Goal: Complete application form: Complete application form

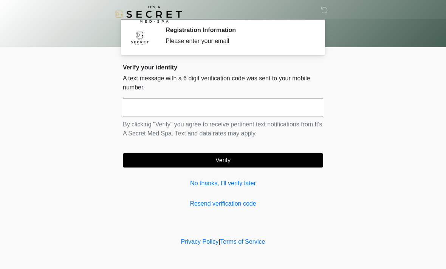
click at [204, 188] on link "No thanks, I'll verify later" at bounding box center [223, 183] width 200 height 9
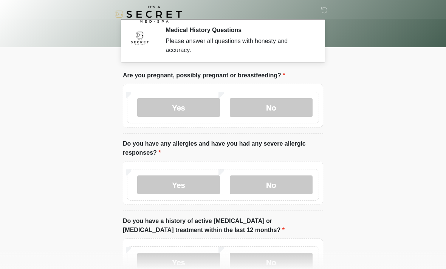
click at [294, 104] on label "No" at bounding box center [271, 107] width 83 height 19
click at [195, 187] on label "Yes" at bounding box center [178, 185] width 83 height 19
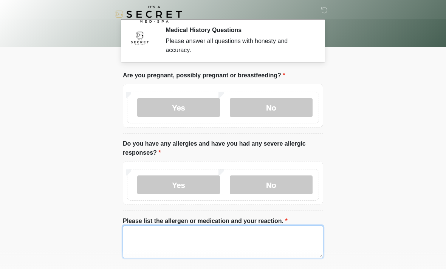
click at [224, 240] on textarea "Please list the allergen or medication and your reaction." at bounding box center [223, 242] width 200 height 32
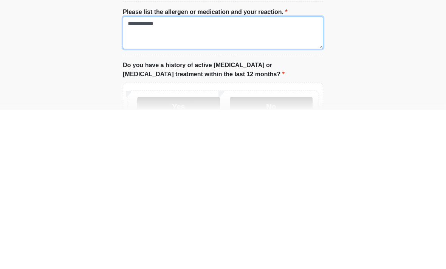
scroll to position [56, 0]
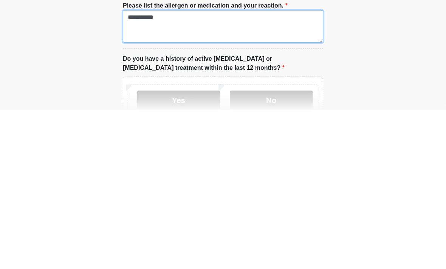
type textarea "**********"
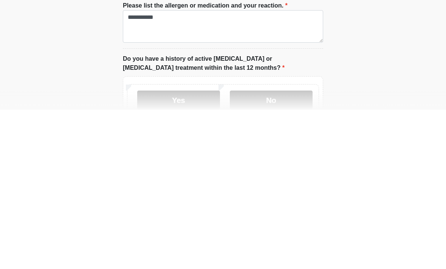
click at [301, 250] on label "No" at bounding box center [271, 259] width 83 height 19
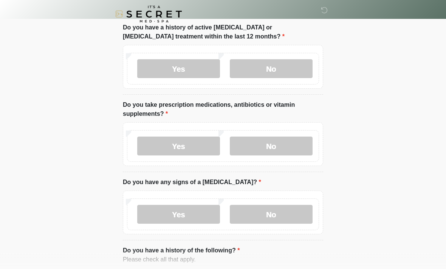
scroll to position [247, 0]
click at [302, 150] on label "No" at bounding box center [271, 146] width 83 height 19
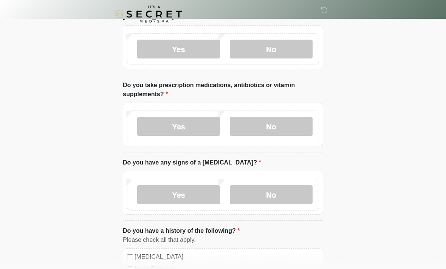
scroll to position [267, 0]
click at [291, 195] on label "No" at bounding box center [271, 194] width 83 height 19
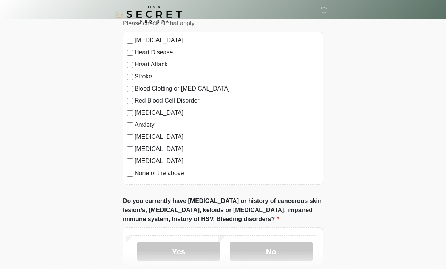
scroll to position [484, 0]
click at [309, 239] on div "Yes No" at bounding box center [223, 251] width 192 height 32
click at [297, 250] on label "No" at bounding box center [271, 251] width 83 height 19
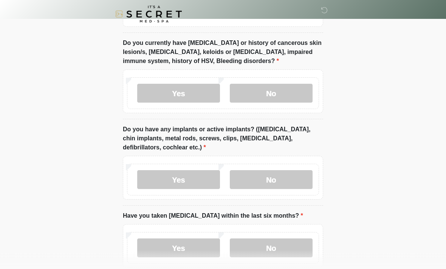
scroll to position [642, 0]
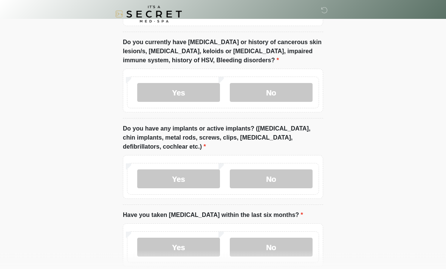
click at [294, 178] on label "No" at bounding box center [271, 179] width 83 height 19
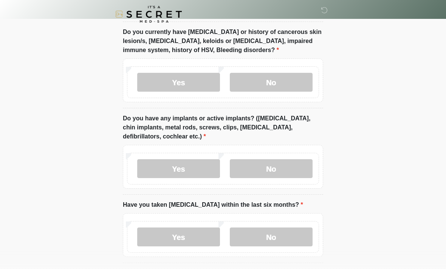
scroll to position [682, 0]
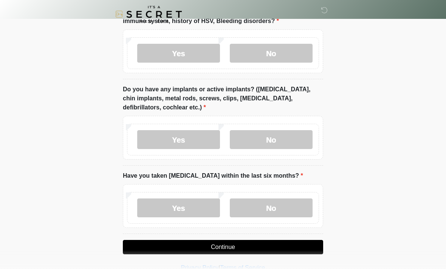
click at [294, 209] on label "No" at bounding box center [271, 208] width 83 height 19
click at [288, 247] on button "Continue" at bounding box center [223, 247] width 200 height 14
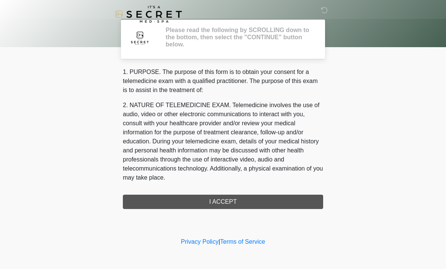
scroll to position [0, 0]
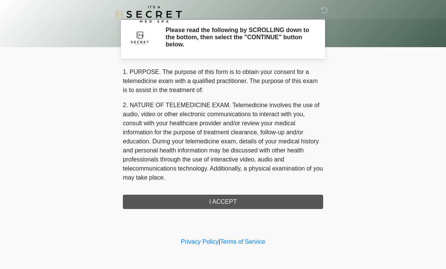
click at [283, 202] on div "1. PURPOSE. The purpose of this form is to obtain your consent for a telemedici…" at bounding box center [223, 139] width 200 height 142
click at [255, 196] on div "1. PURPOSE. The purpose of this form is to obtain your consent for a telemedici…" at bounding box center [223, 139] width 200 height 142
click at [306, 205] on div "1. PURPOSE. The purpose of this form is to obtain your consent for a telemedici…" at bounding box center [223, 139] width 200 height 142
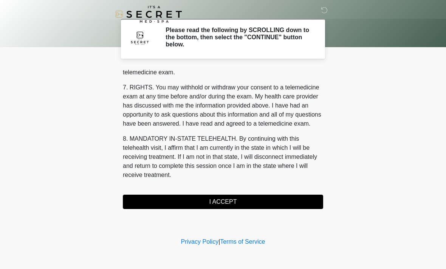
scroll to position [320, 0]
click at [250, 204] on button "I ACCEPT" at bounding box center [223, 202] width 200 height 14
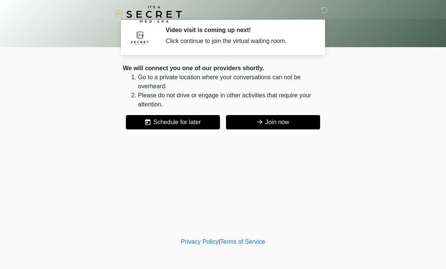
click at [298, 124] on button "Join now" at bounding box center [273, 122] width 94 height 14
